Goal: Find specific page/section: Find specific page/section

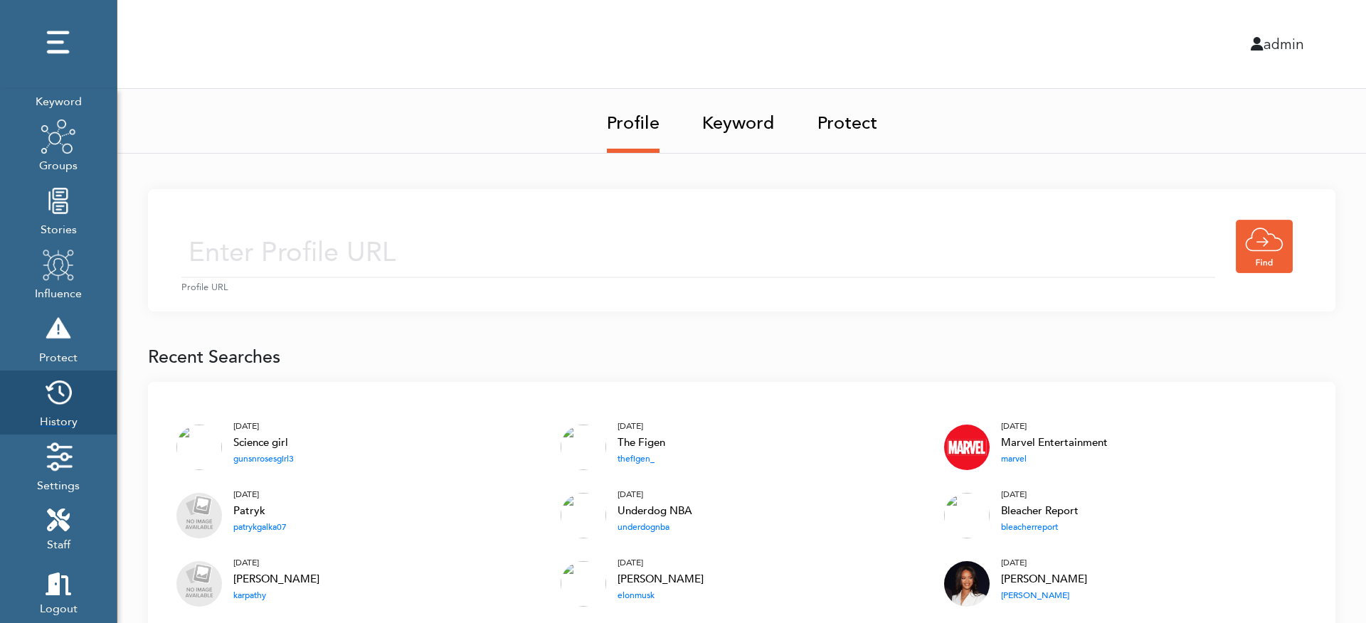
scroll to position [170, 0]
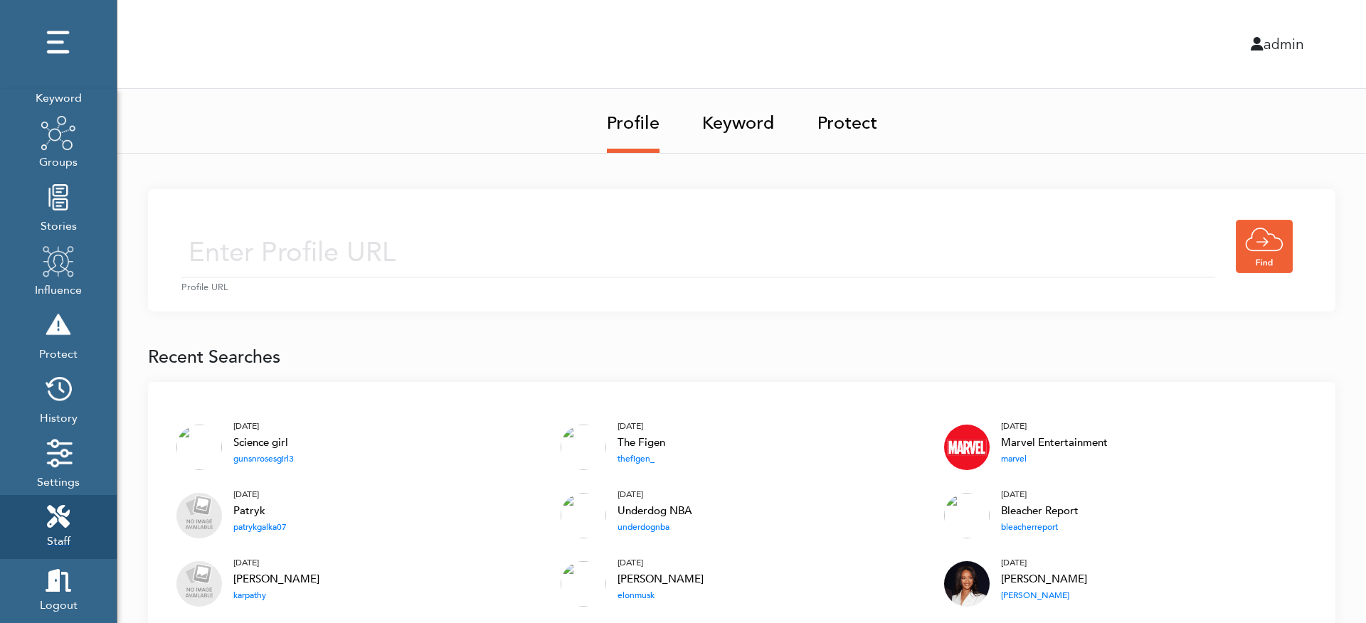
click at [73, 509] on link "Staff" at bounding box center [58, 527] width 117 height 64
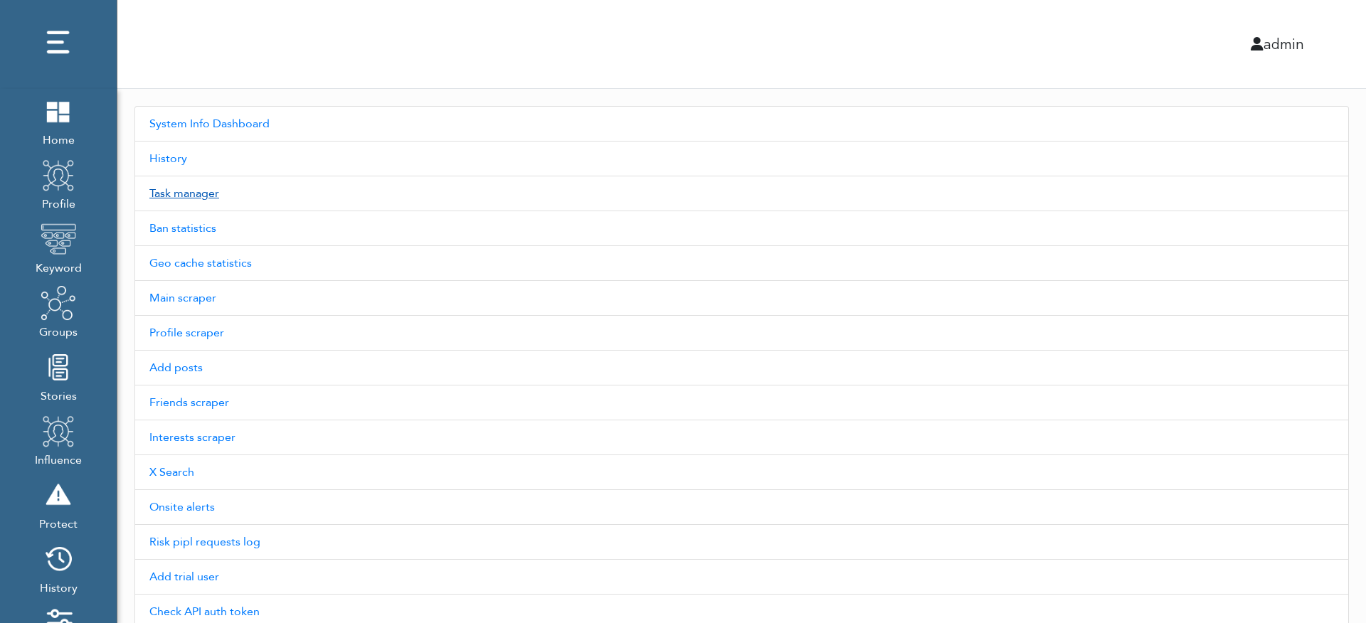
click at [201, 197] on link "Task manager" at bounding box center [741, 193] width 1215 height 35
